Goal: Task Accomplishment & Management: Manage account settings

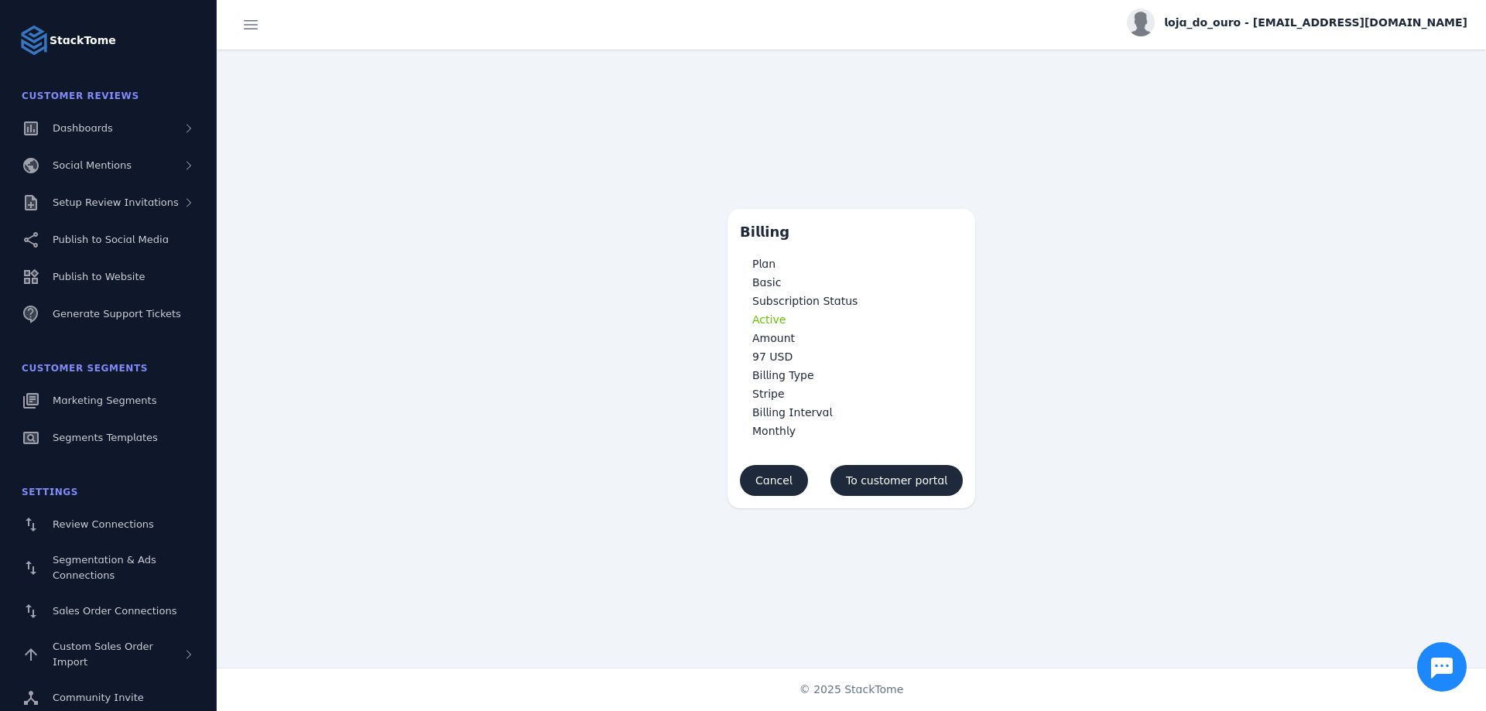
click at [750, 229] on div "Billing" at bounding box center [771, 231] width 62 height 21
click at [1371, 16] on span "loja_do_ouro - [EMAIL_ADDRESS][DOMAIN_NAME]" at bounding box center [1315, 23] width 303 height 16
click at [1401, 93] on span "Billing" at bounding box center [1412, 99] width 33 height 19
click at [1332, 37] on user "loja_do_ouro - [EMAIL_ADDRESS][DOMAIN_NAME]" at bounding box center [1297, 25] width 340 height 32
click at [1325, 17] on span "loja_do_ouro - [EMAIL_ADDRESS][DOMAIN_NAME]" at bounding box center [1315, 23] width 303 height 16
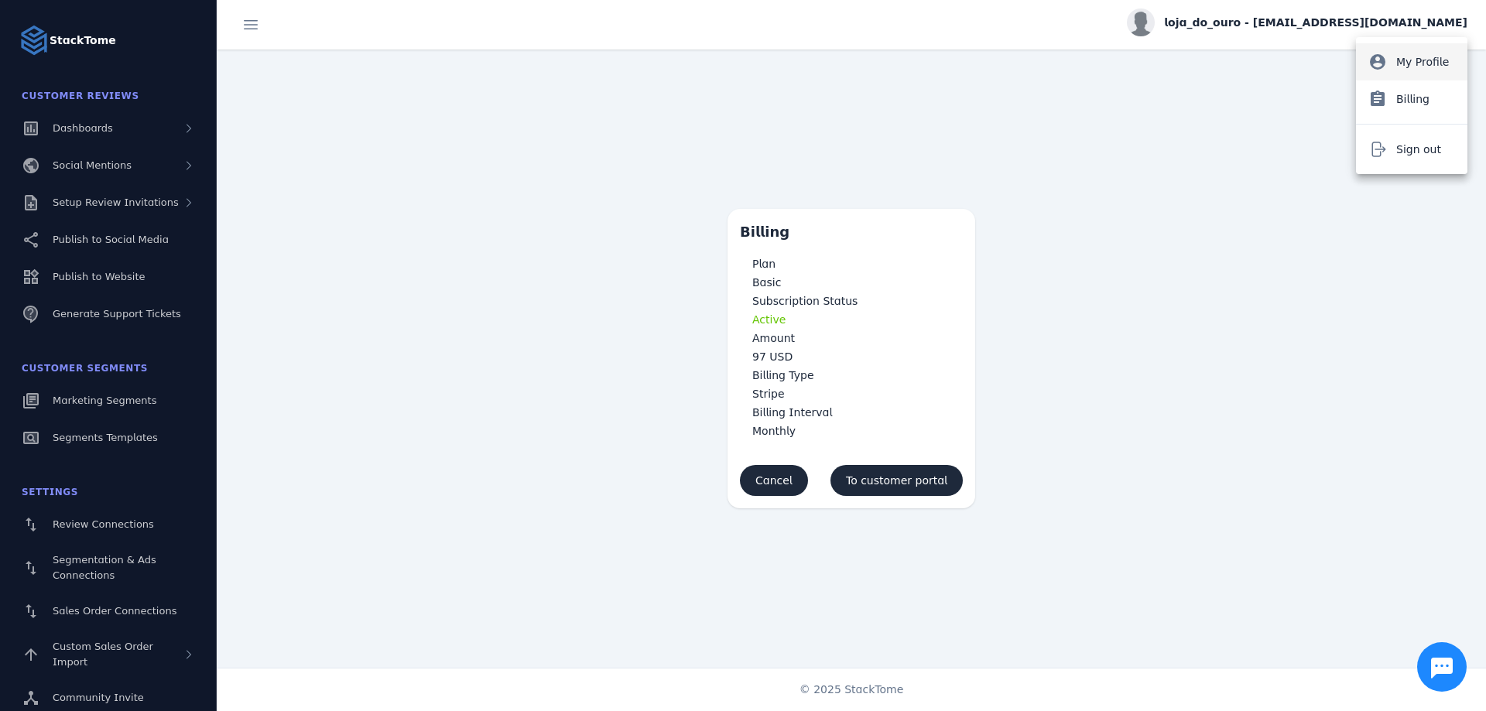
click at [1387, 69] on button "account_circle My Profile" at bounding box center [1411, 61] width 111 height 37
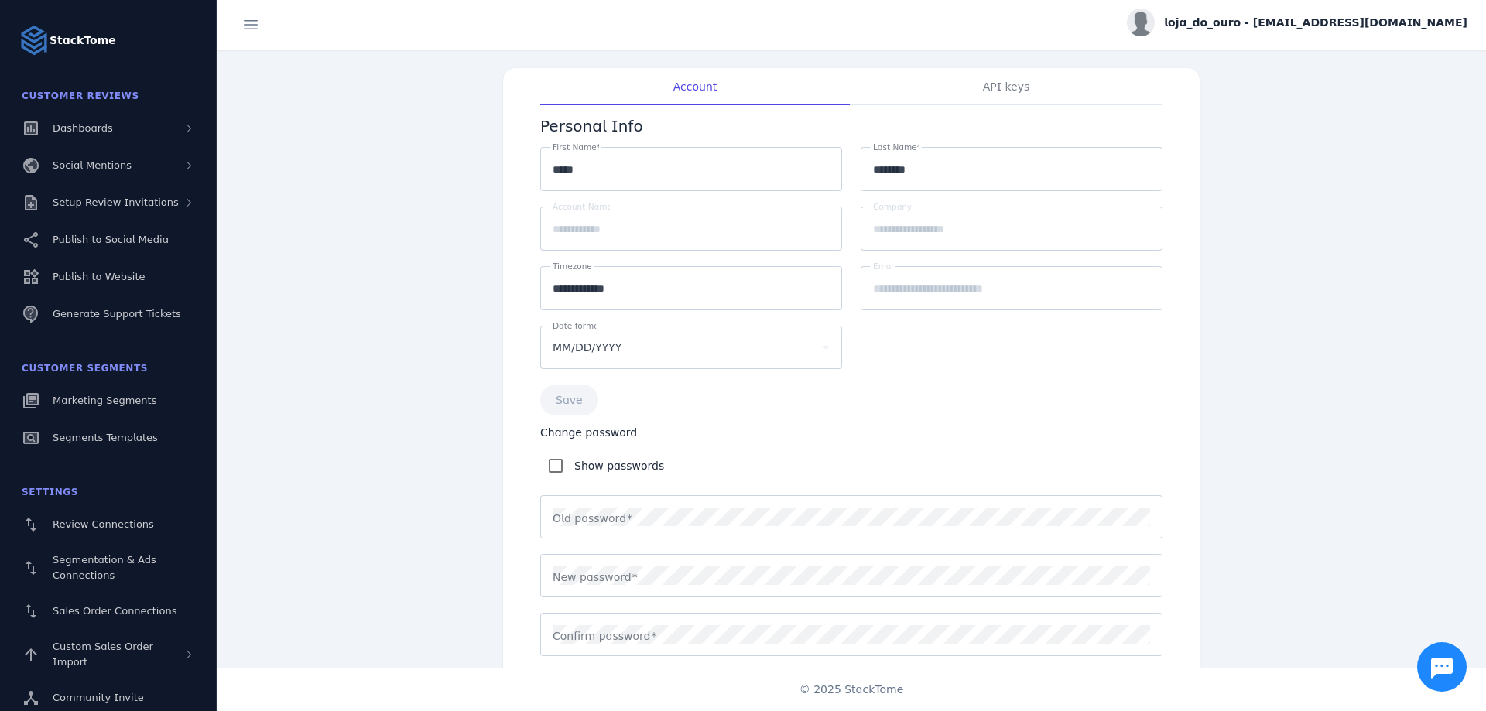
click at [1378, 30] on span "loja_do_ouro - [EMAIL_ADDRESS][DOMAIN_NAME]" at bounding box center [1315, 23] width 303 height 16
click at [1387, 97] on button "assignment Billing" at bounding box center [1411, 98] width 111 height 37
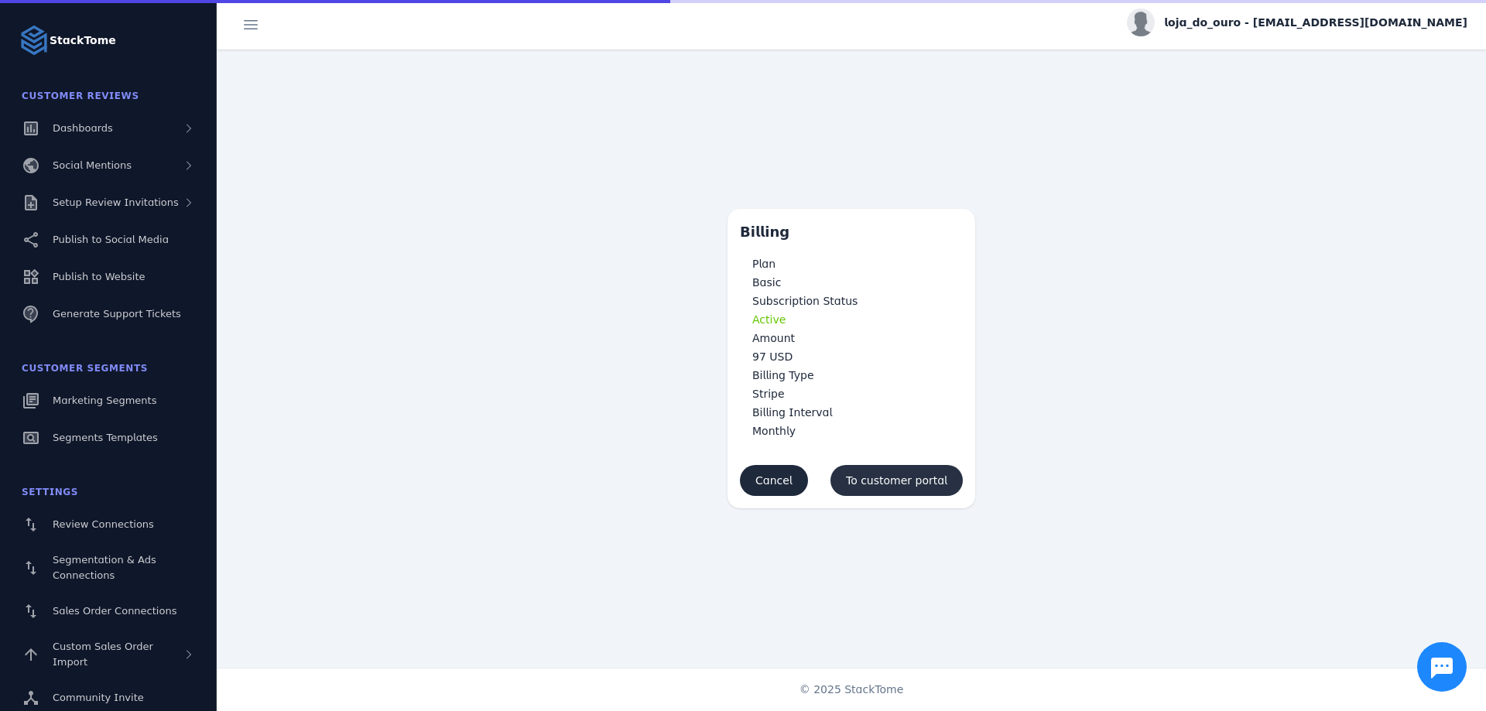
click at [890, 475] on span "To customer portal" at bounding box center [896, 480] width 101 height 11
